Goal: Find contact information: Find contact information

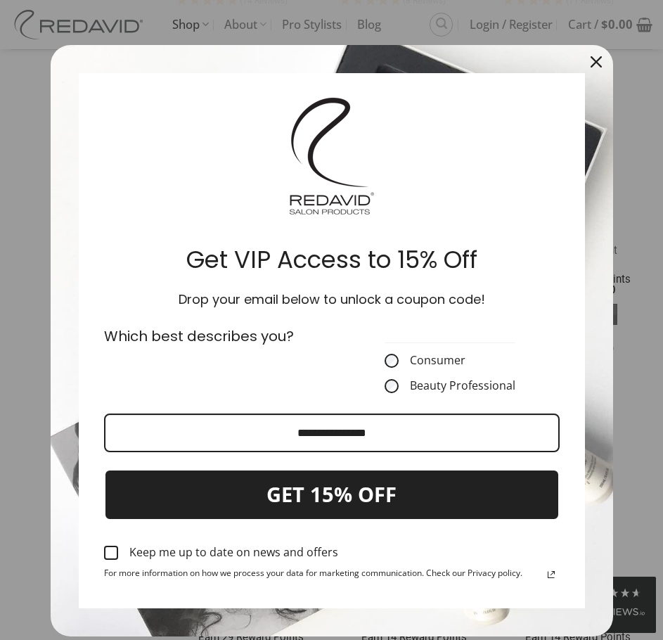
click at [585, 58] on div "Close" at bounding box center [596, 62] width 23 height 23
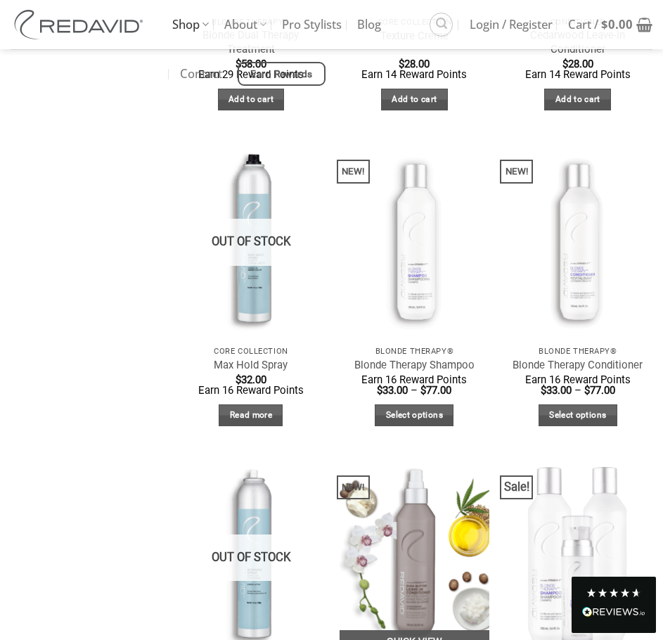
scroll to position [2251, 0]
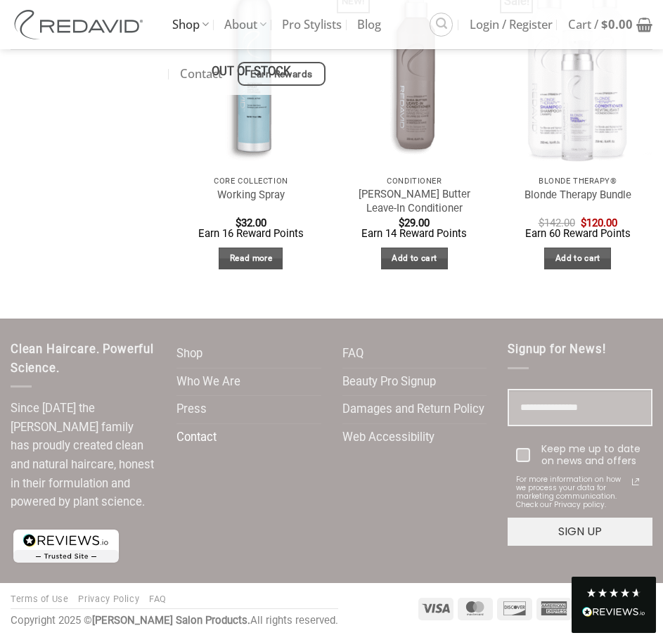
click at [204, 437] on link "Contact" at bounding box center [197, 437] width 40 height 27
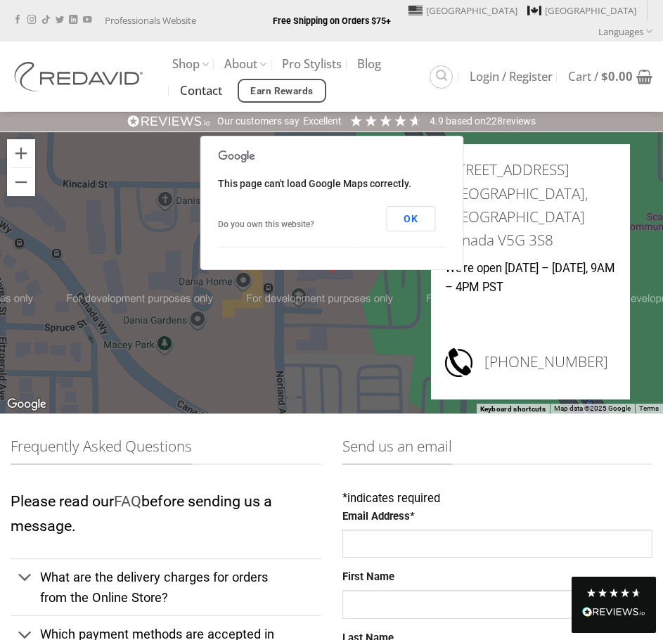
click at [284, 513] on p "Please read our FAQ before sending us a message." at bounding box center [166, 514] width 311 height 49
click at [411, 206] on button "OK" at bounding box center [410, 218] width 49 height 25
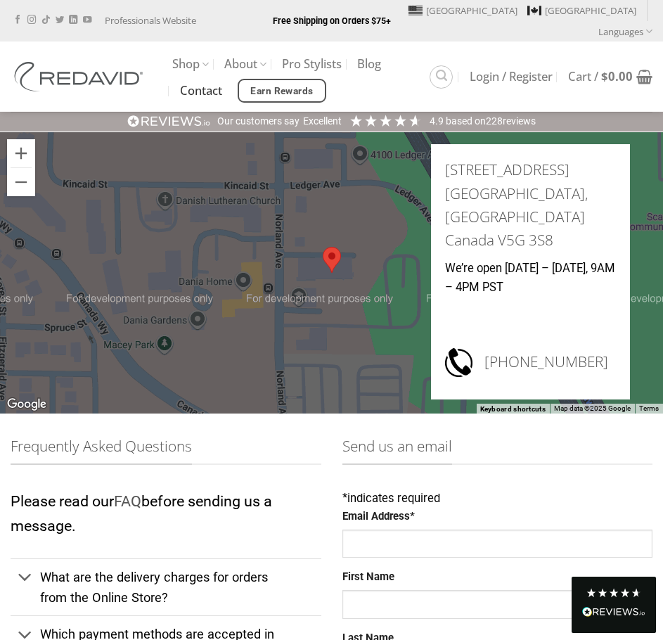
click at [214, 78] on link "Contact" at bounding box center [201, 90] width 42 height 25
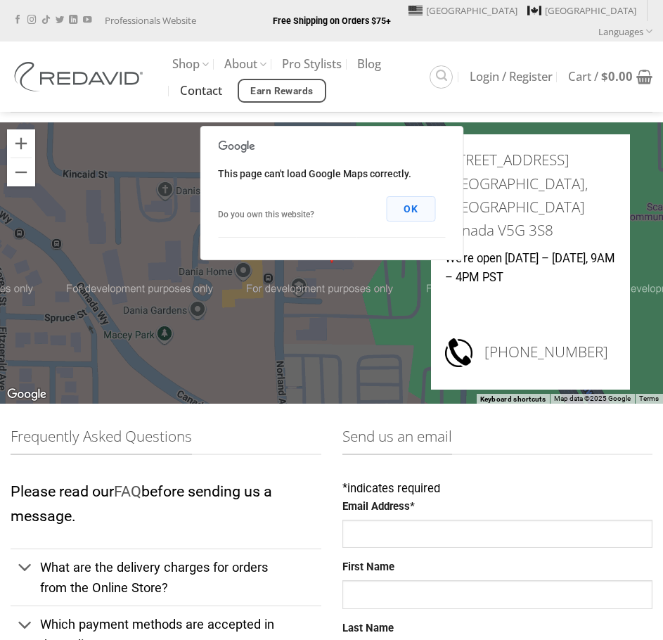
click at [418, 196] on button "OK" at bounding box center [410, 208] width 49 height 25
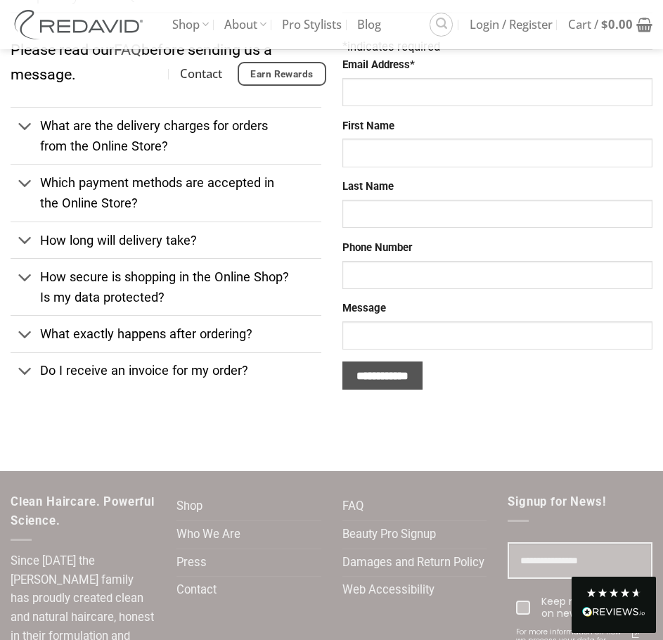
scroll to position [585, 0]
